Goal: Transaction & Acquisition: Download file/media

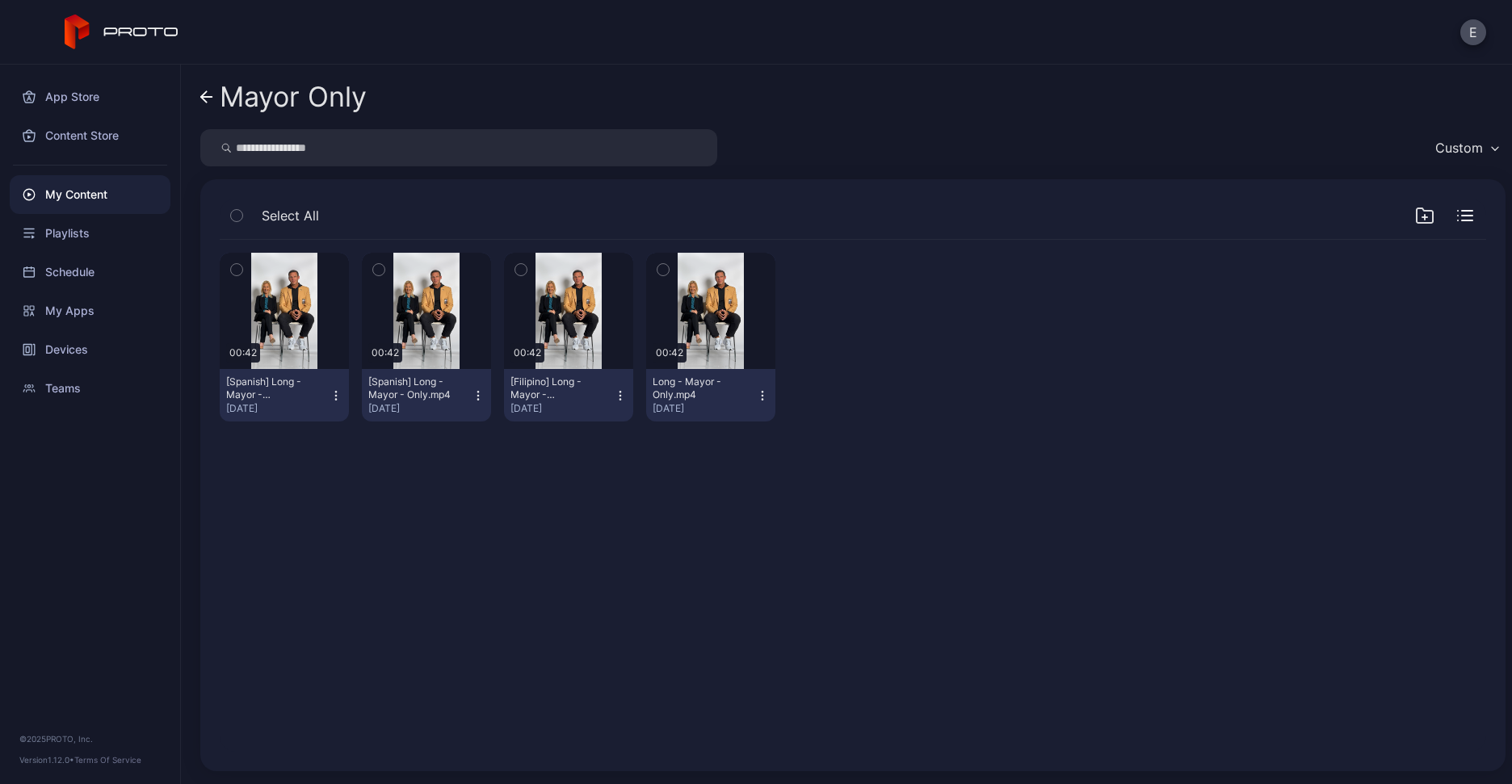
click at [1119, 367] on div "Preview 00:42 [Spanish] Long - Mayor - Only(1).mp4 [DATE] Preview 00:42 [Spanis…" at bounding box center [853, 337] width 1267 height 195
click at [69, 201] on div "My Content" at bounding box center [90, 195] width 161 height 38
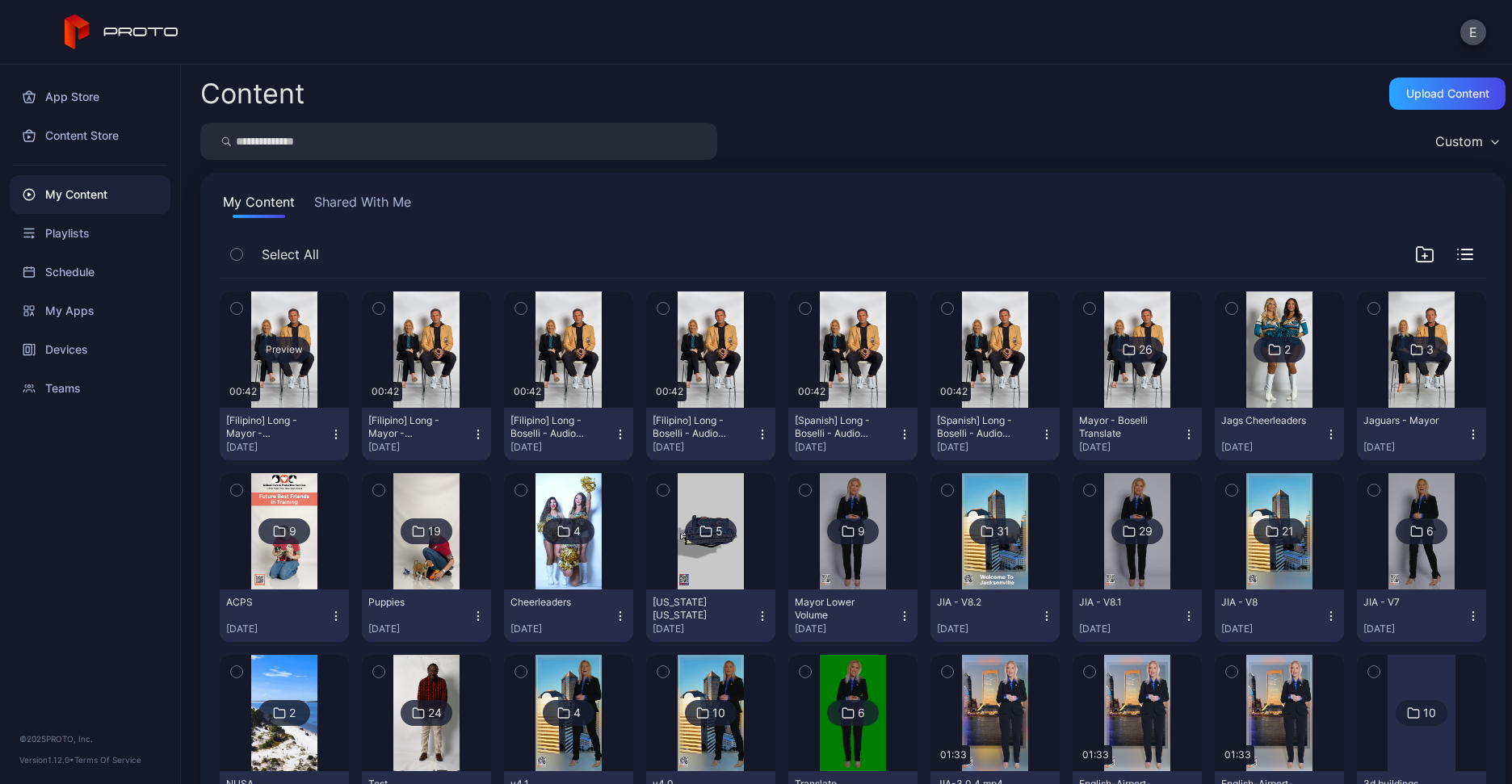
click at [286, 347] on div "Preview" at bounding box center [284, 350] width 52 height 26
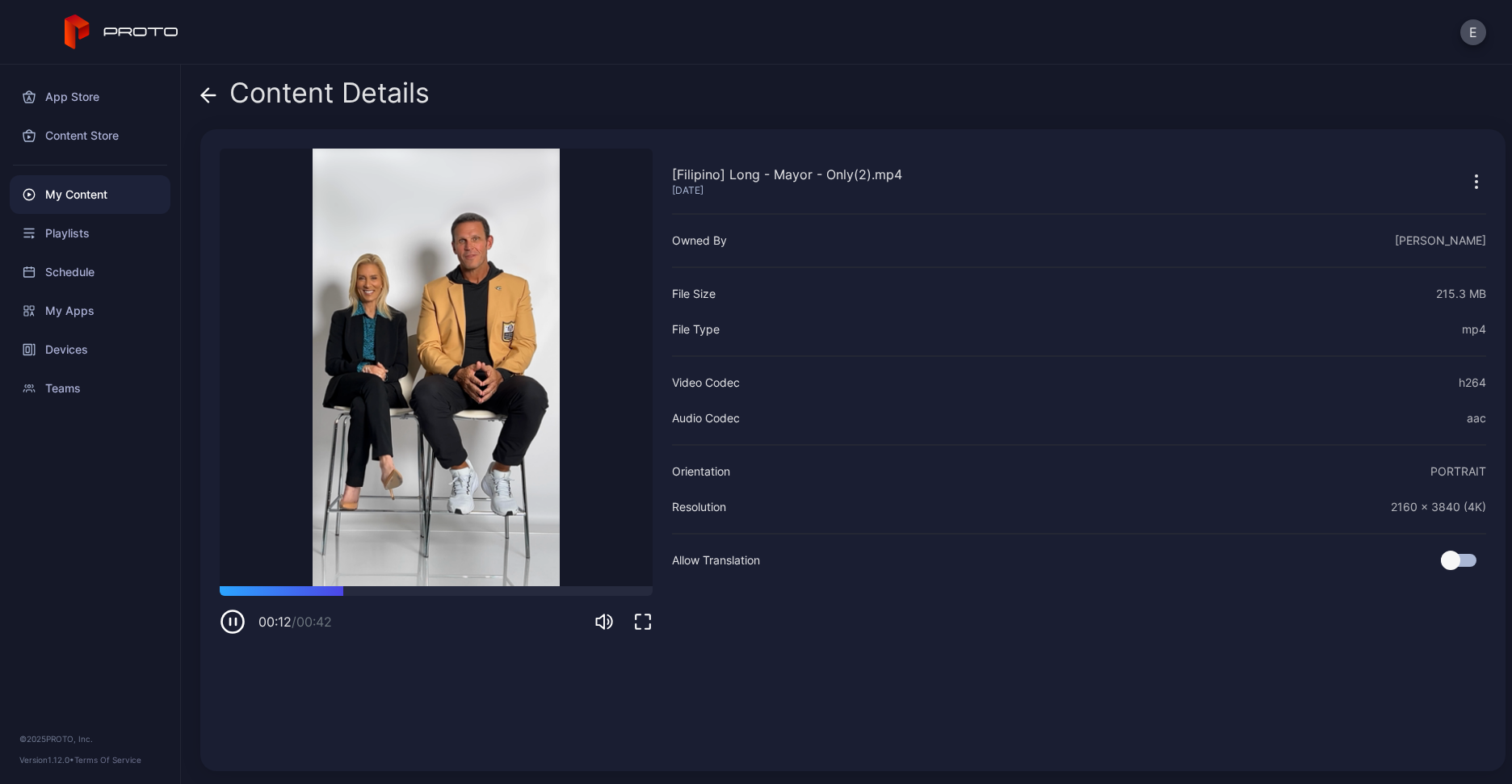
click at [404, 462] on video "Sorry, your browser doesn‘t support embedded videos" at bounding box center [437, 367] width 433 height 437
click at [233, 619] on icon "button" at bounding box center [233, 622] width 26 height 26
click at [123, 188] on div "My Content" at bounding box center [90, 195] width 161 height 38
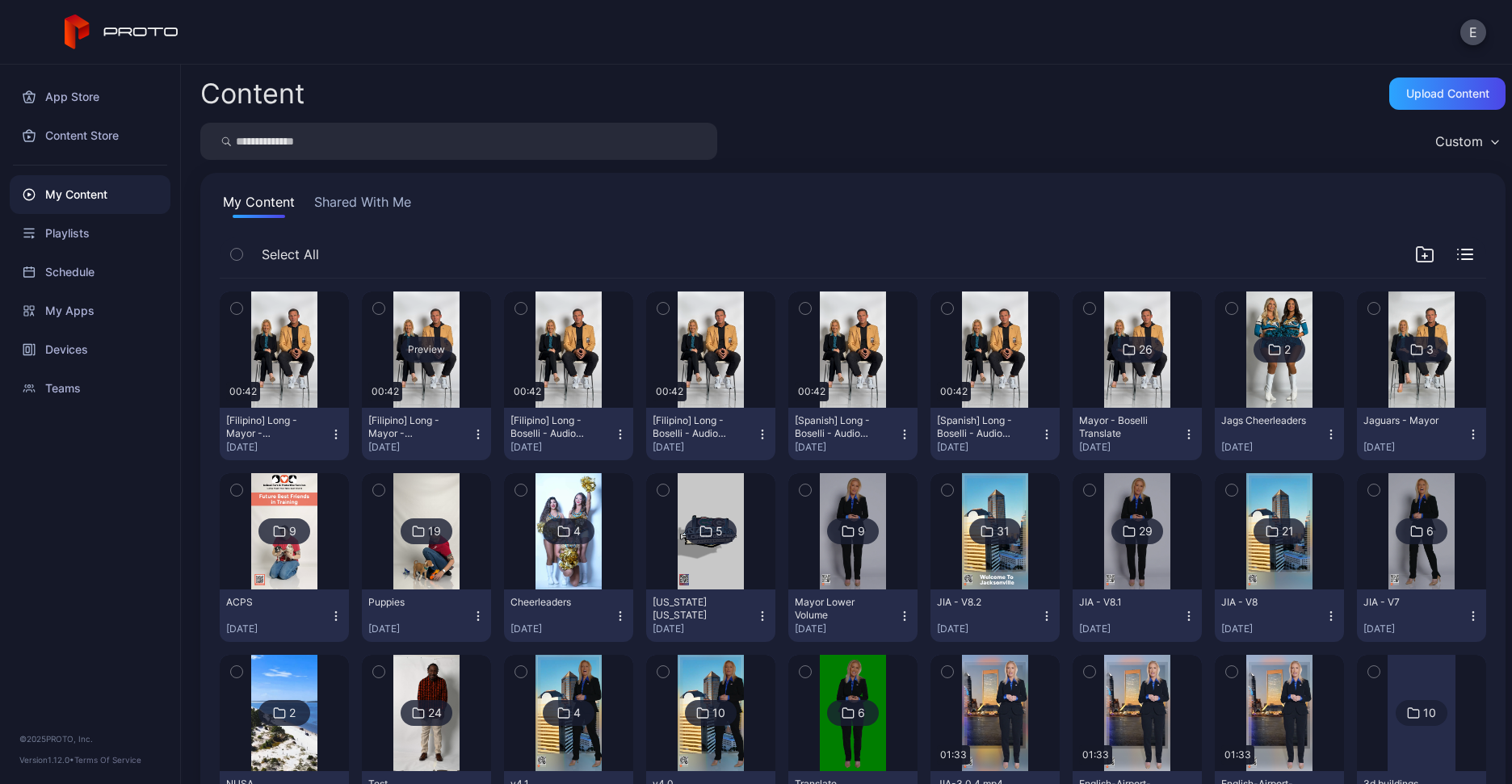
click at [419, 337] on div "Preview" at bounding box center [426, 350] width 52 height 26
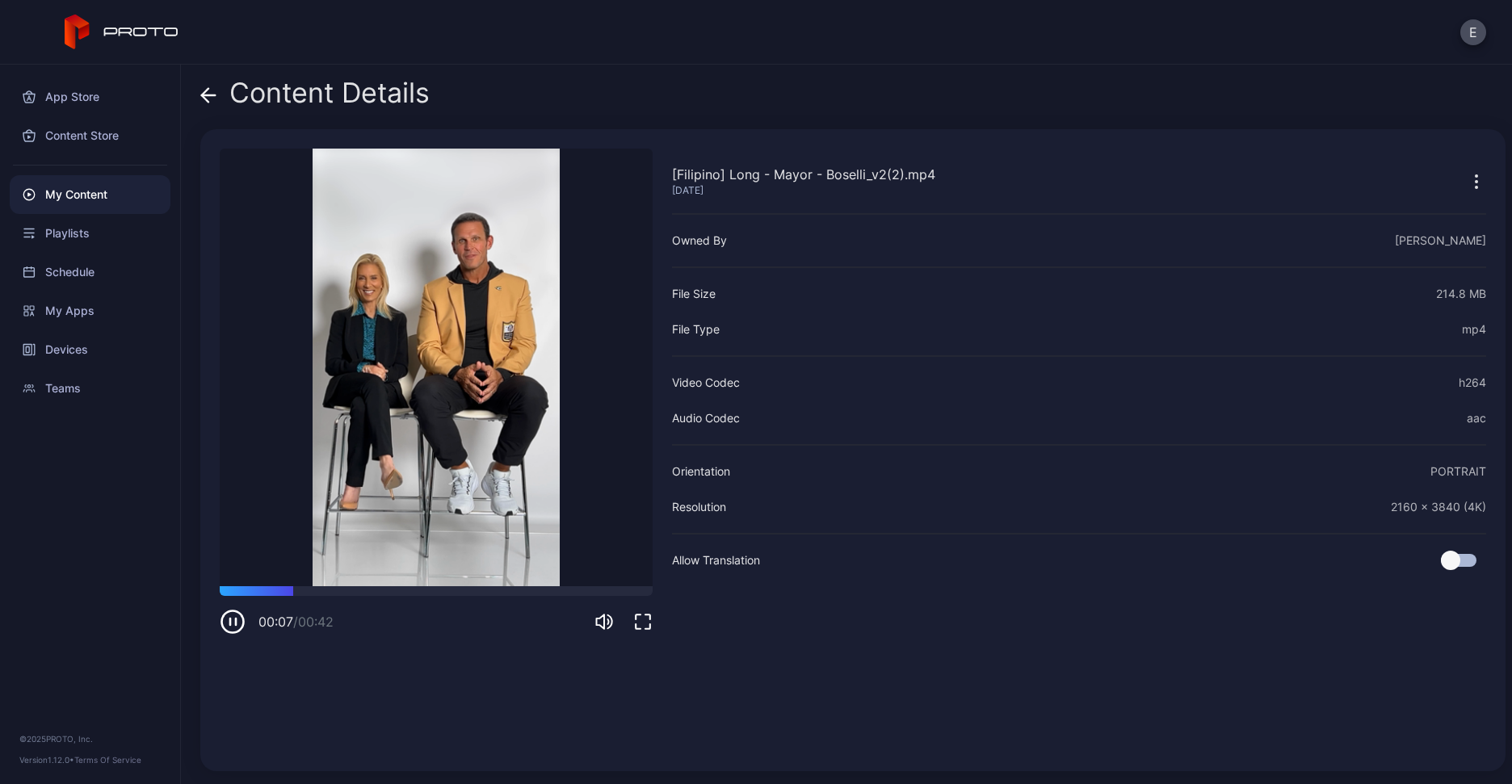
click at [236, 620] on icon "button" at bounding box center [236, 621] width 0 height 6
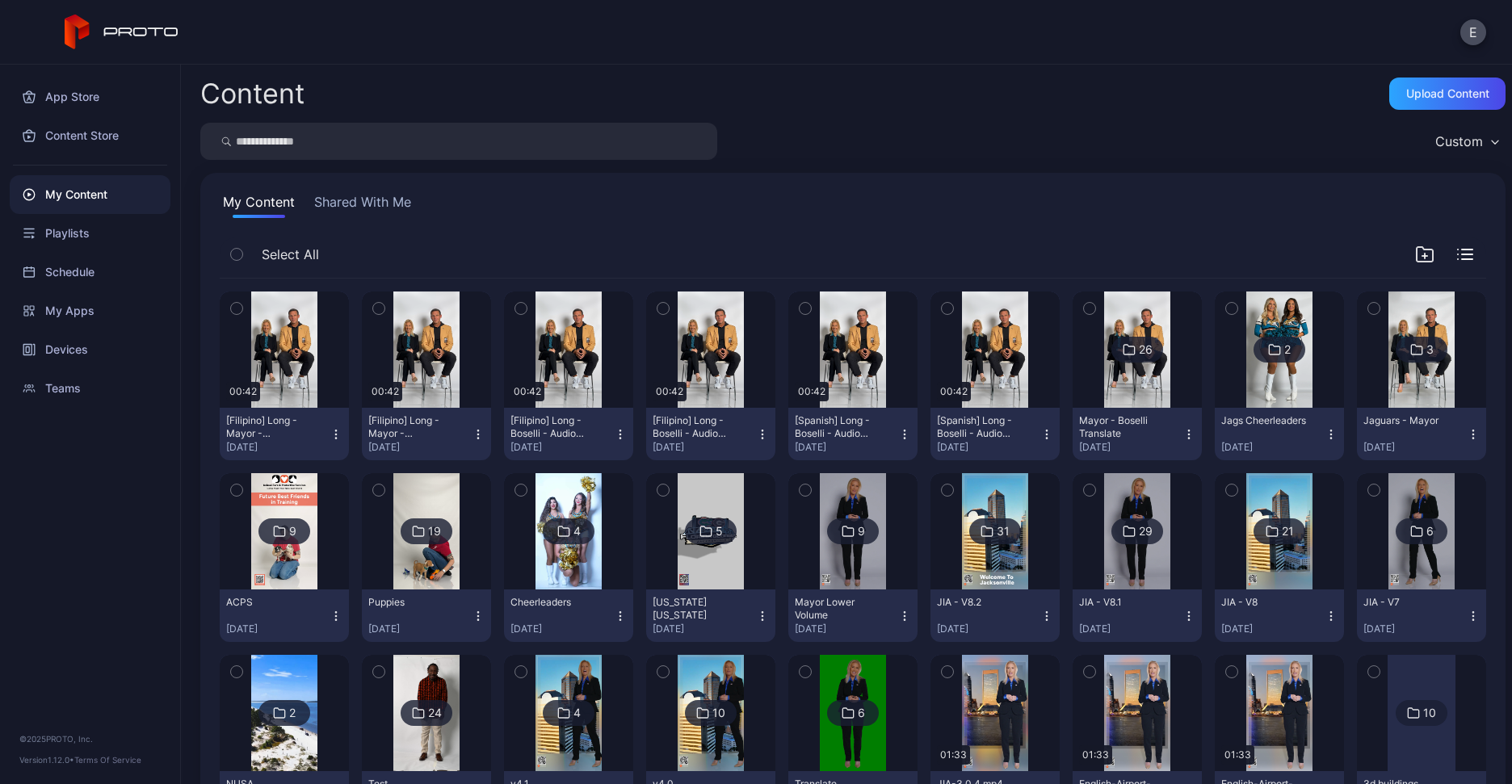
click at [335, 434] on icon "button" at bounding box center [335, 434] width 1 height 1
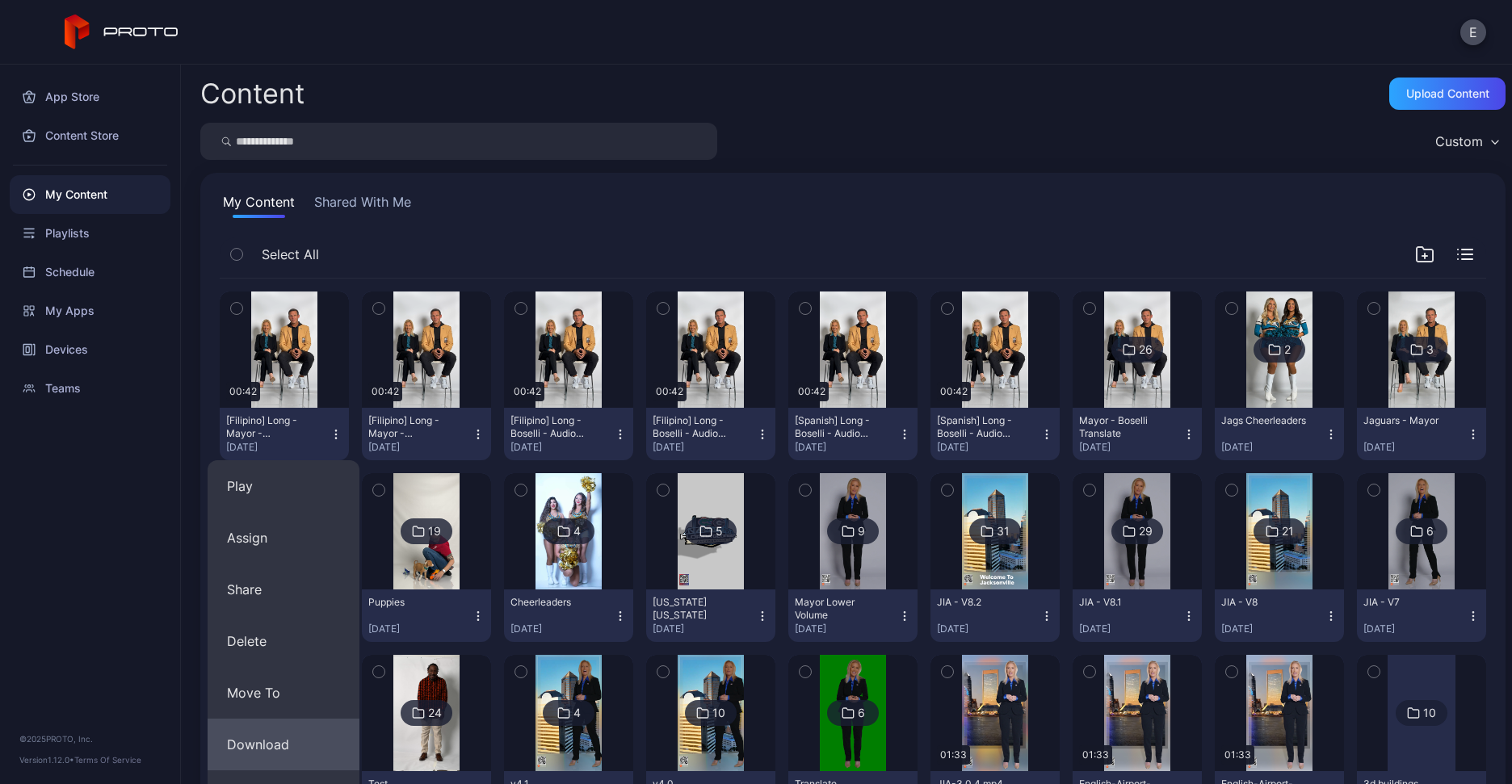
click at [259, 738] on button "Download" at bounding box center [284, 744] width 152 height 52
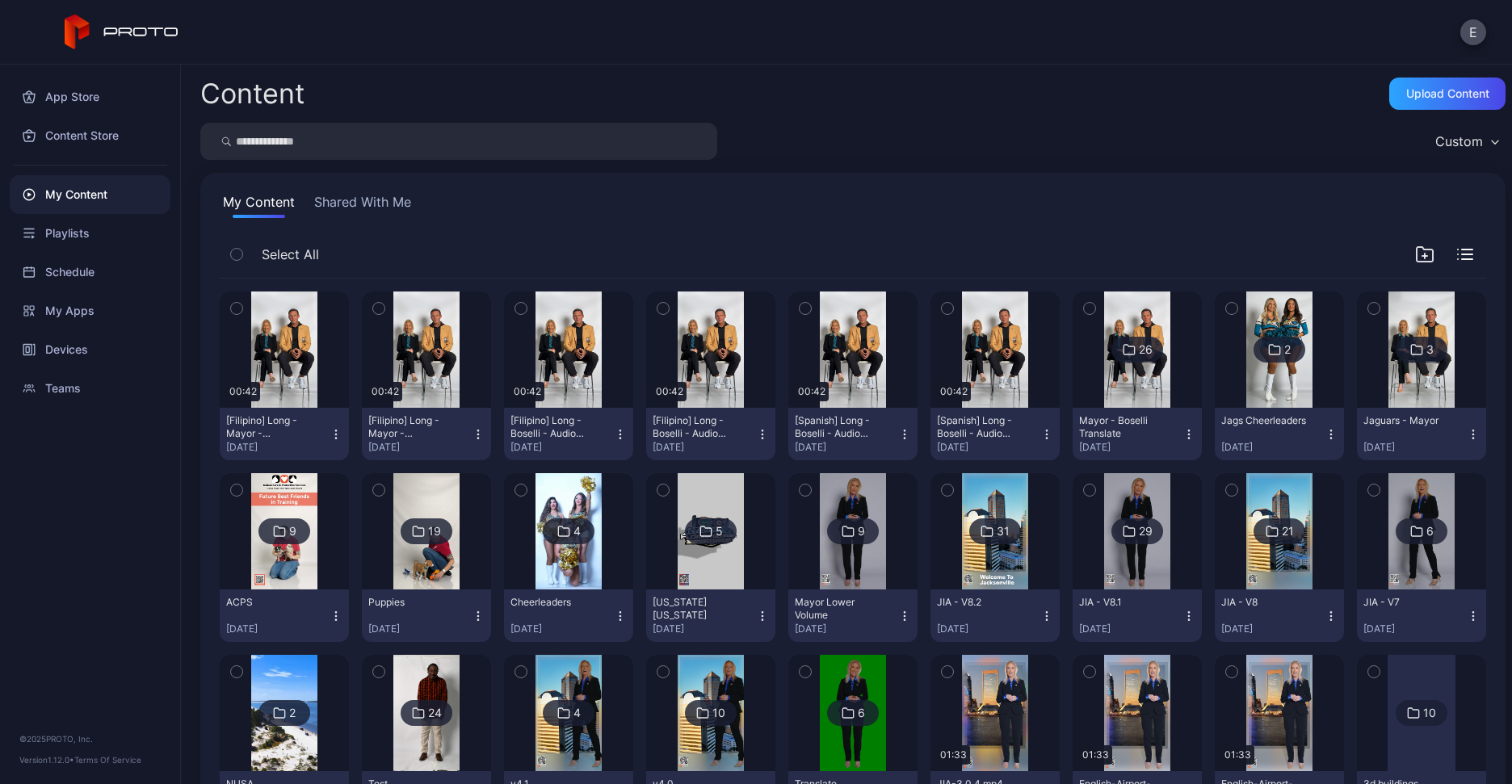
click at [474, 428] on icon "button" at bounding box center [478, 434] width 13 height 13
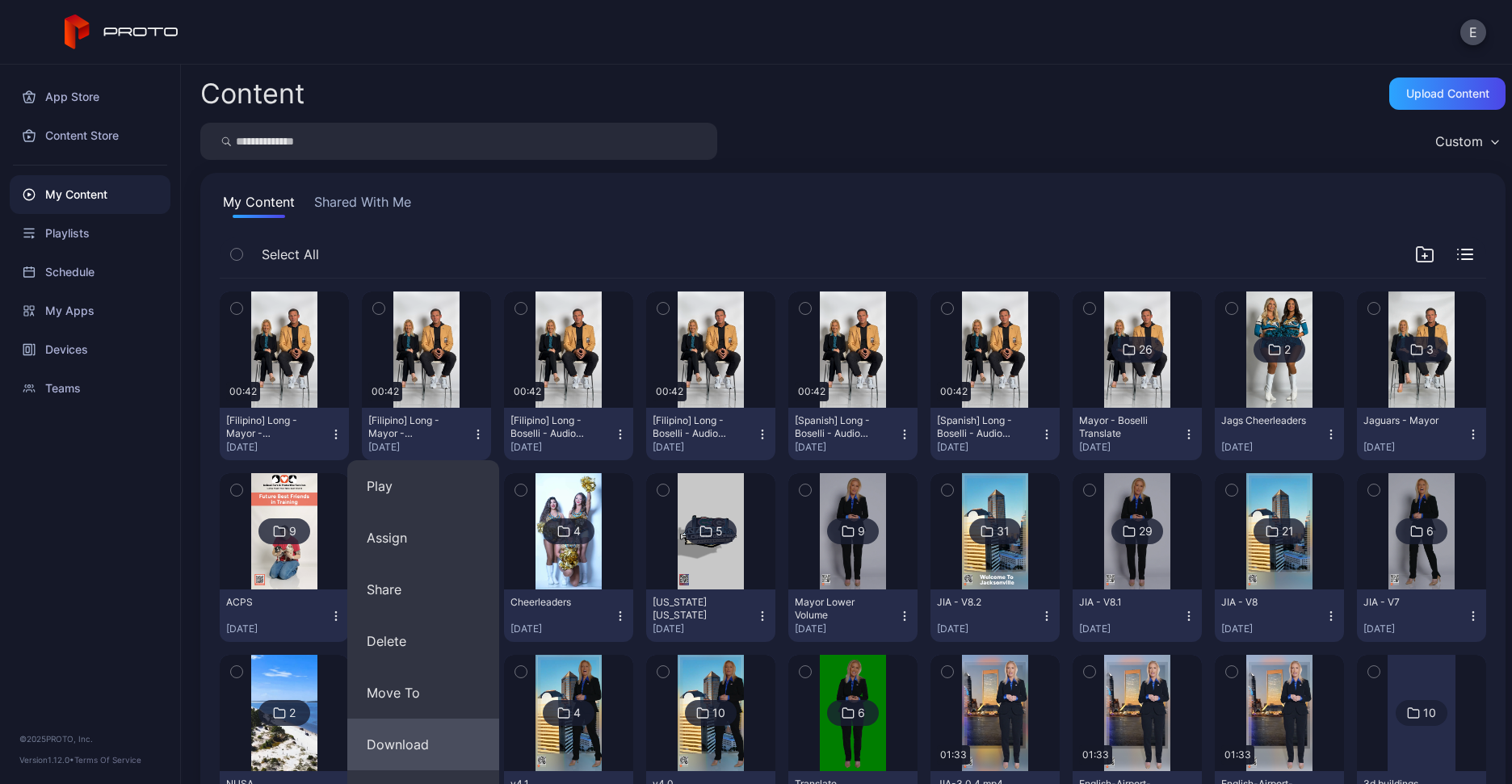
click at [420, 733] on button "Download" at bounding box center [424, 744] width 152 height 52
